Goal: Check status: Check status

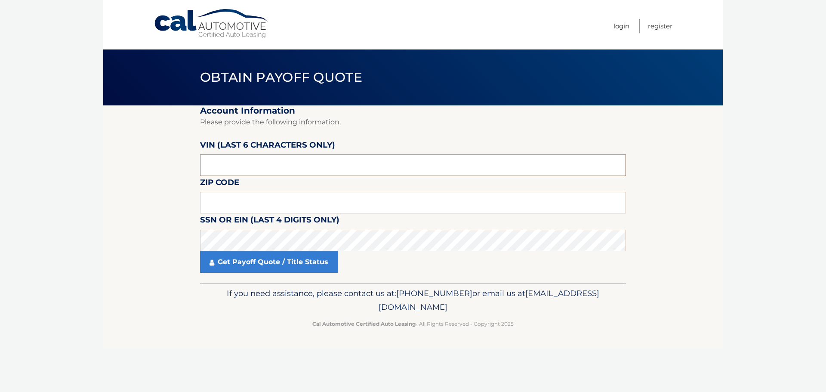
click at [257, 161] on input "text" at bounding box center [413, 165] width 426 height 22
paste input "5NMJFC"
type input "5NMJFC"
drag, startPoint x: 243, startPoint y: 165, endPoint x: 125, endPoint y: 161, distance: 117.9
click at [131, 161] on section "Account Information Please provide the following information. VIN (last 6 chara…" at bounding box center [412, 194] width 619 height 178
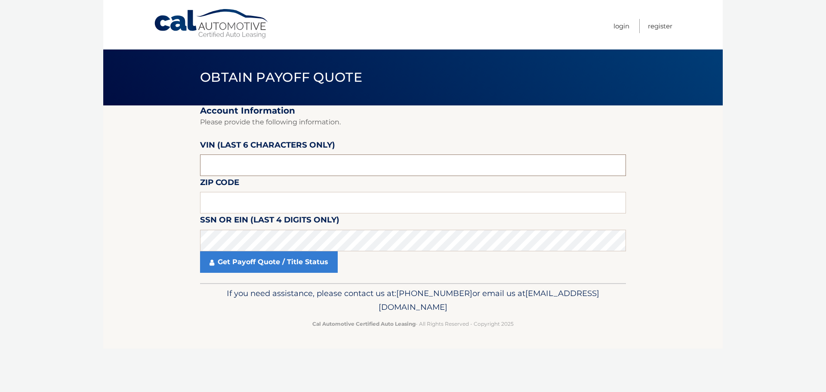
paste input "192042"
type input "192042"
click at [277, 206] on input "text" at bounding box center [413, 203] width 426 height 22
click at [311, 201] on input "text" at bounding box center [413, 203] width 426 height 22
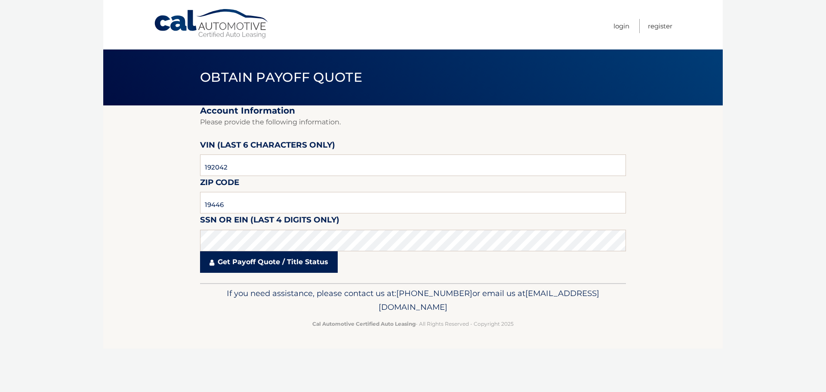
click at [305, 268] on link "Get Payoff Quote / Title Status" at bounding box center [269, 262] width 138 height 22
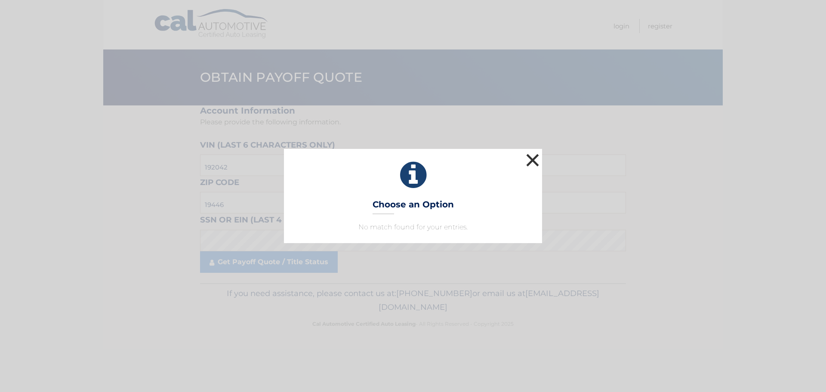
click at [532, 161] on button "×" at bounding box center [532, 159] width 17 height 17
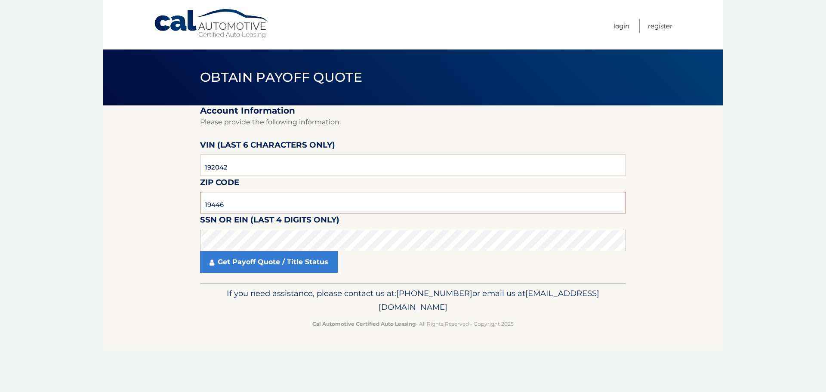
click at [264, 206] on input "19446" at bounding box center [413, 203] width 426 height 22
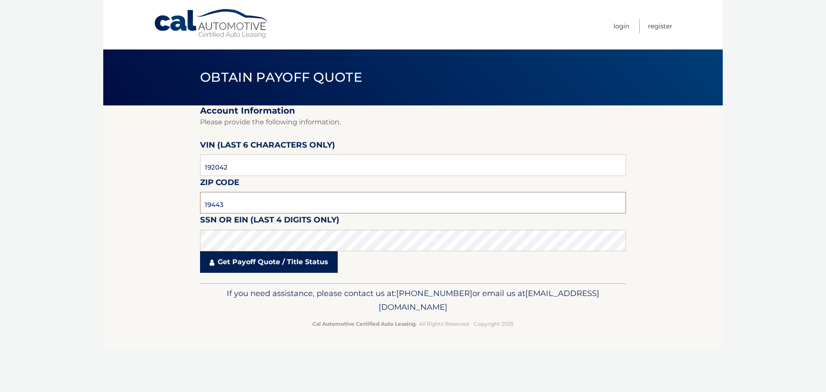
type input "19443"
click at [254, 262] on link "Get Payoff Quote / Title Status" at bounding box center [269, 262] width 138 height 22
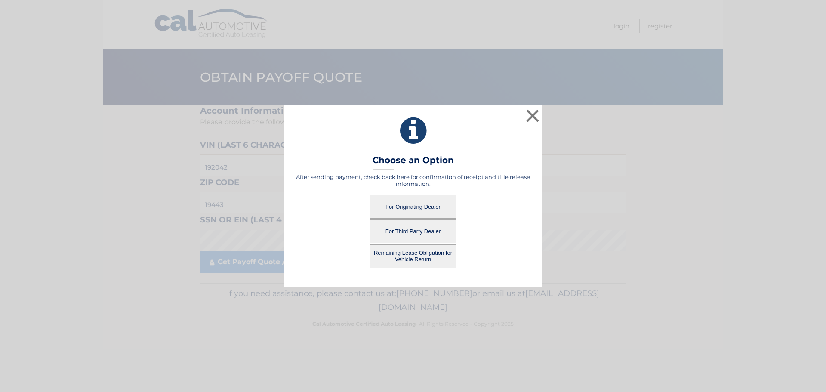
click at [418, 205] on button "For Originating Dealer" at bounding box center [413, 207] width 86 height 24
click at [415, 204] on button "For Originating Dealer" at bounding box center [413, 207] width 86 height 24
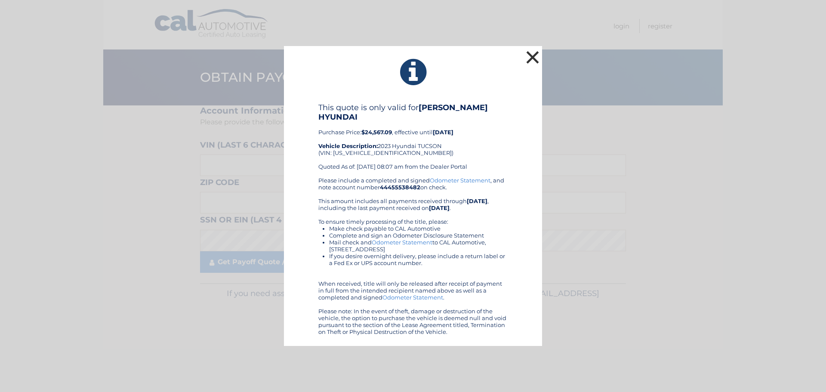
click at [532, 53] on button "×" at bounding box center [532, 57] width 17 height 17
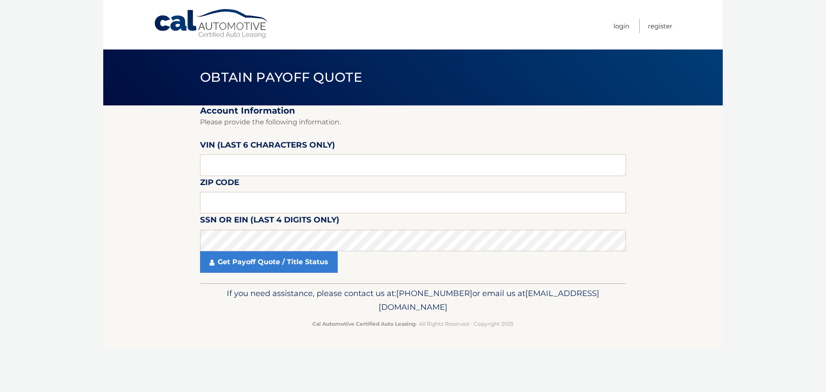
click at [263, 153] on label "VIN (last 6 characters only)" at bounding box center [267, 147] width 135 height 16
click at [267, 163] on input "text" at bounding box center [413, 165] width 426 height 22
paste input "192042"
type input "192042"
click at [251, 197] on input "text" at bounding box center [413, 203] width 426 height 22
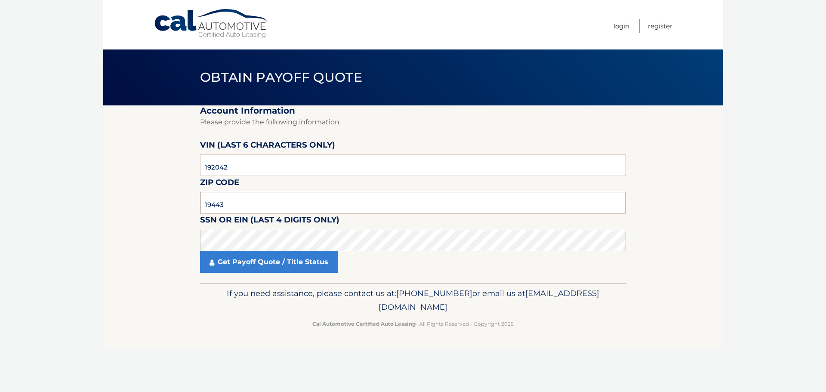
type input "19443"
click button "For Originating Dealer" at bounding box center [0, 0] width 0 height 0
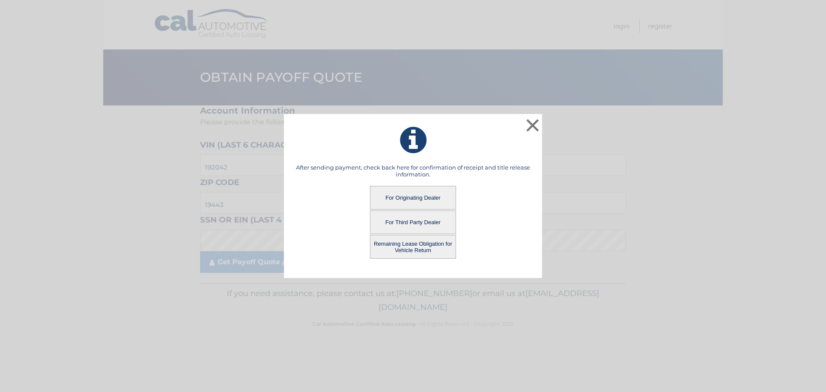
click at [397, 252] on button "Remaining Lease Obligation for Vehicle Return" at bounding box center [413, 247] width 86 height 24
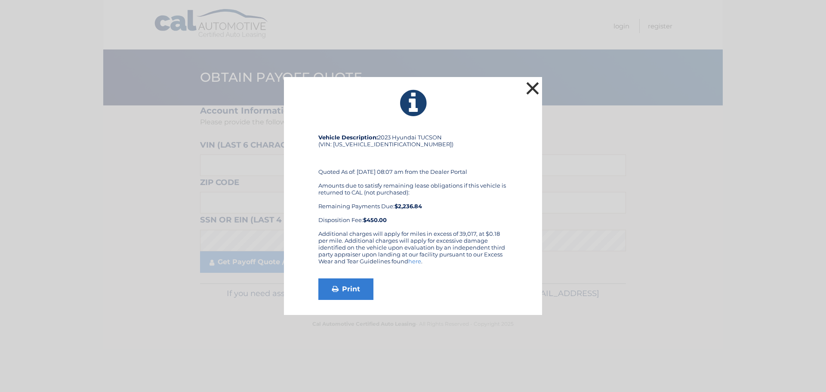
click at [531, 89] on button "×" at bounding box center [532, 88] width 17 height 17
